Goal: Task Accomplishment & Management: Use online tool/utility

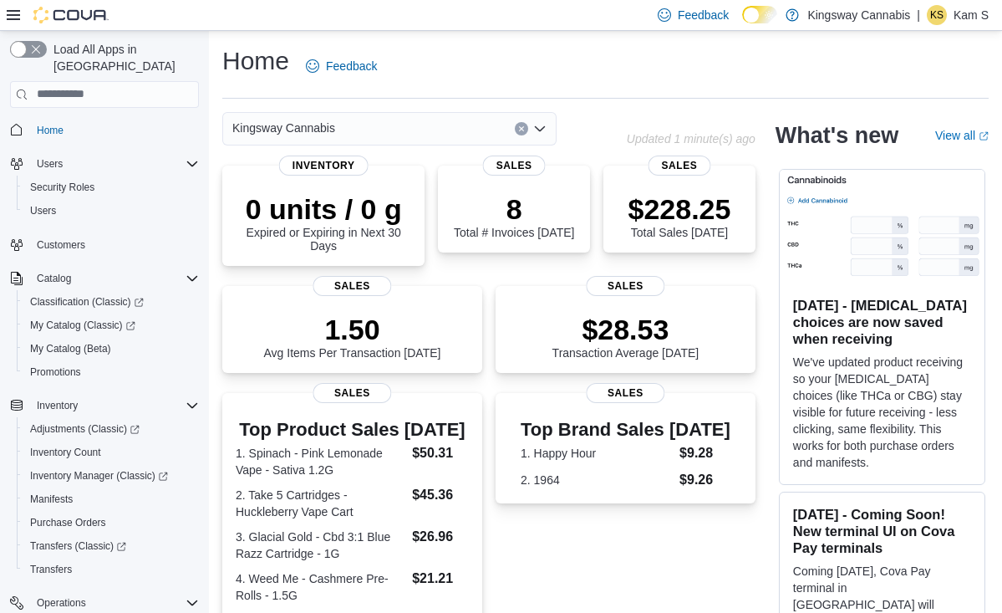
click at [413, 122] on div "Kingsway Cannabis" at bounding box center [389, 128] width 334 height 33
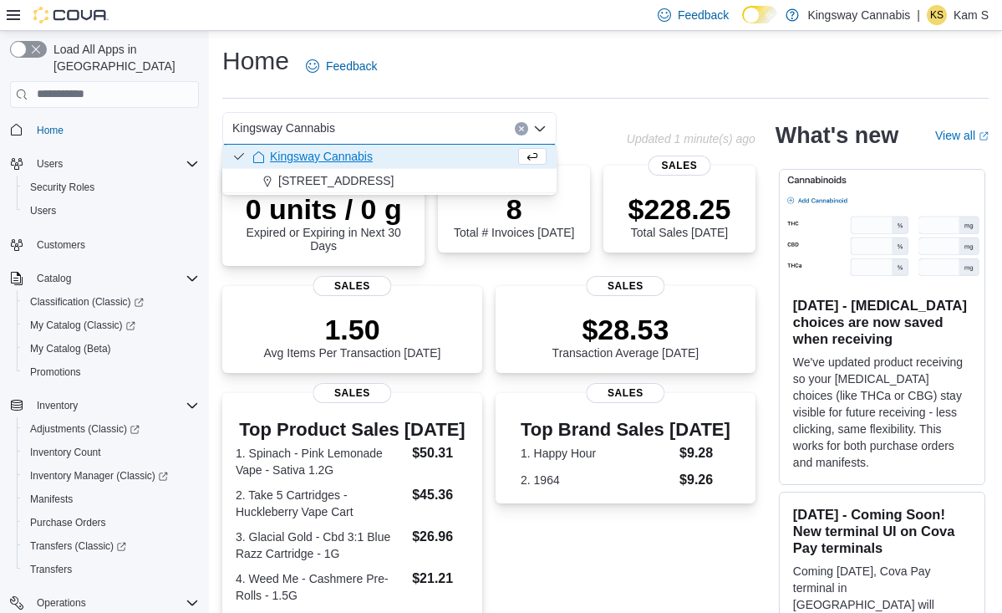
click at [398, 115] on div "Kingsway Cannabis Combo box. Selected. Kingsway Cannabis. Press Backspace to de…" at bounding box center [389, 128] width 334 height 33
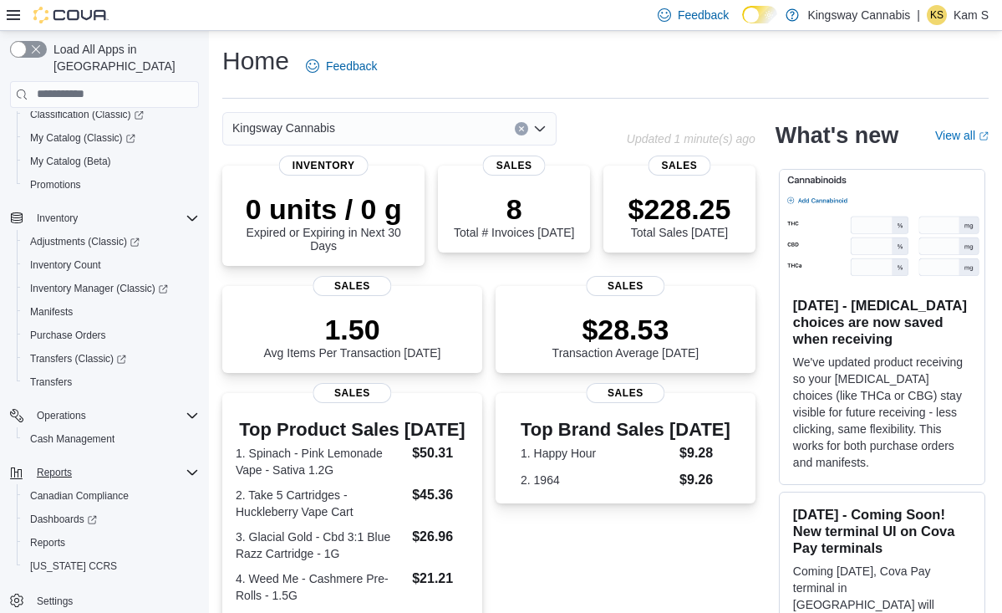
scroll to position [28, 0]
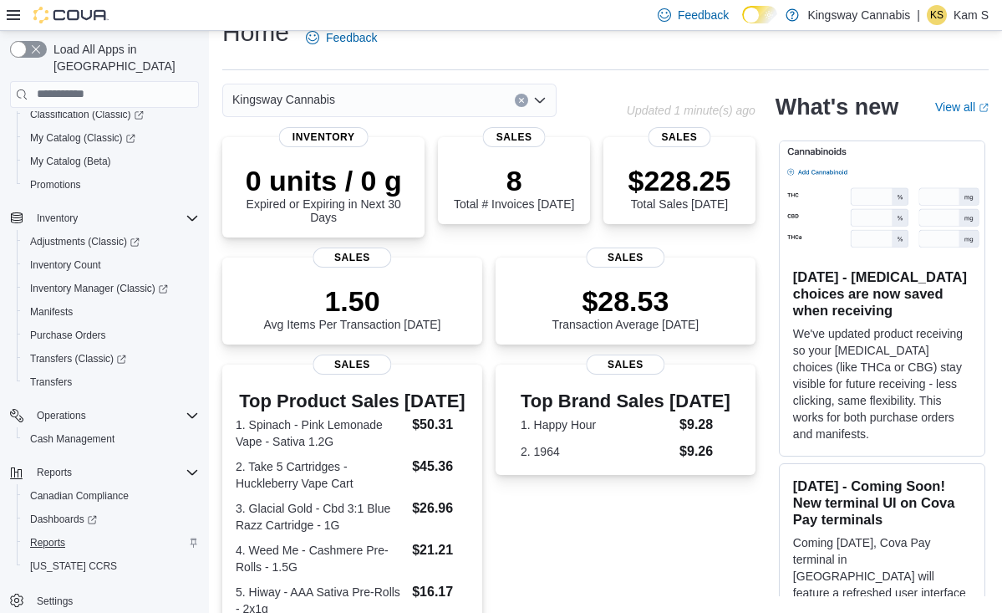
click at [53, 536] on span "Reports" at bounding box center [47, 542] width 35 height 13
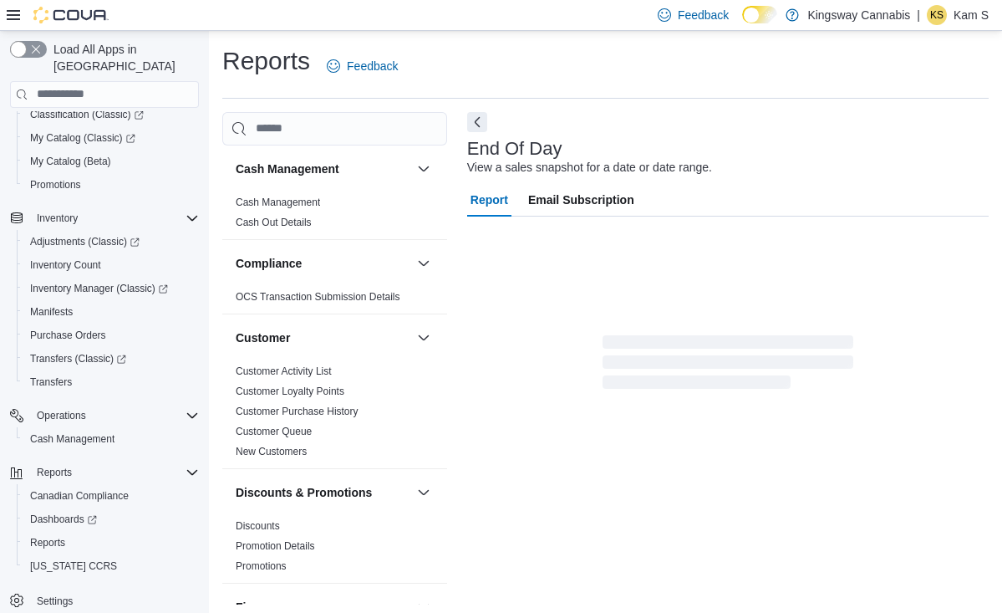
scroll to position [4, 0]
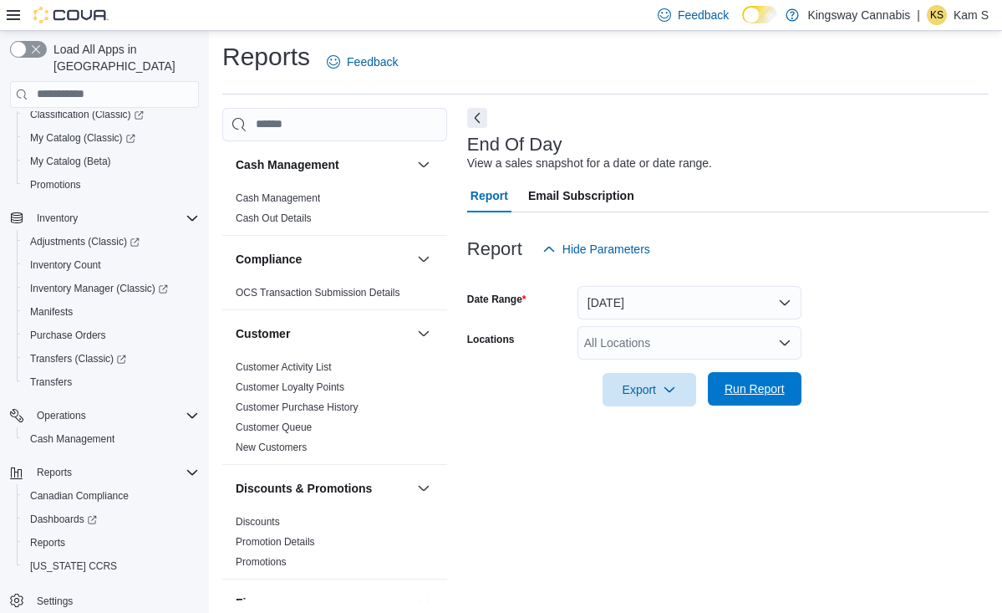
click at [770, 390] on span "Run Report" at bounding box center [755, 388] width 60 height 17
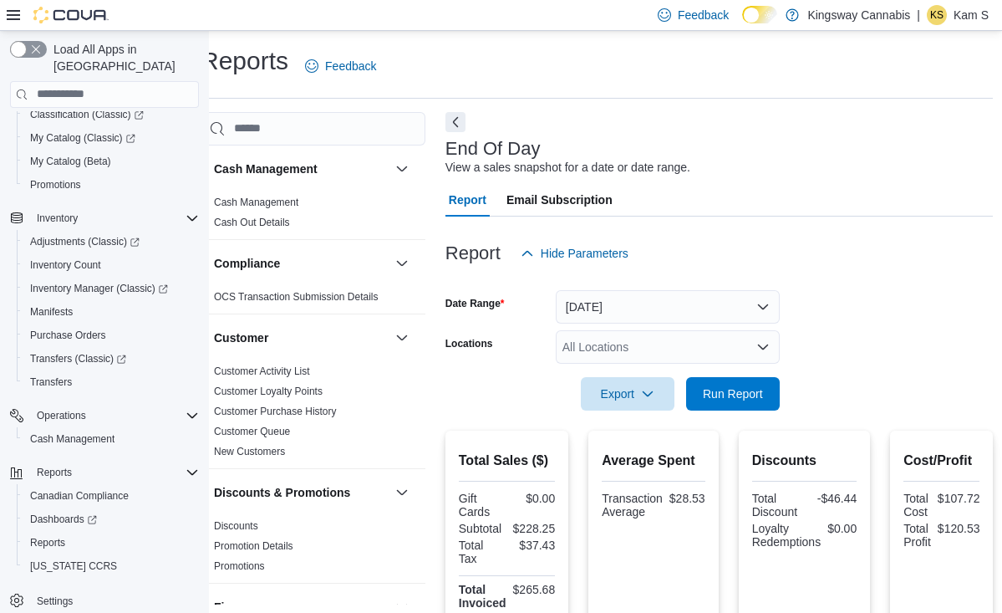
scroll to position [0, 22]
